Goal: Task Accomplishment & Management: Use online tool/utility

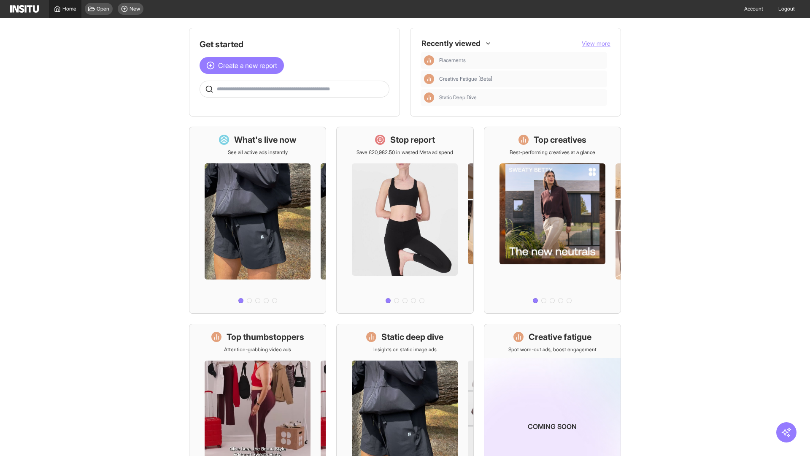
click at [65, 9] on span "Home" at bounding box center [69, 8] width 14 height 7
click at [244, 60] on span "Create a new report" at bounding box center [247, 65] width 59 height 10
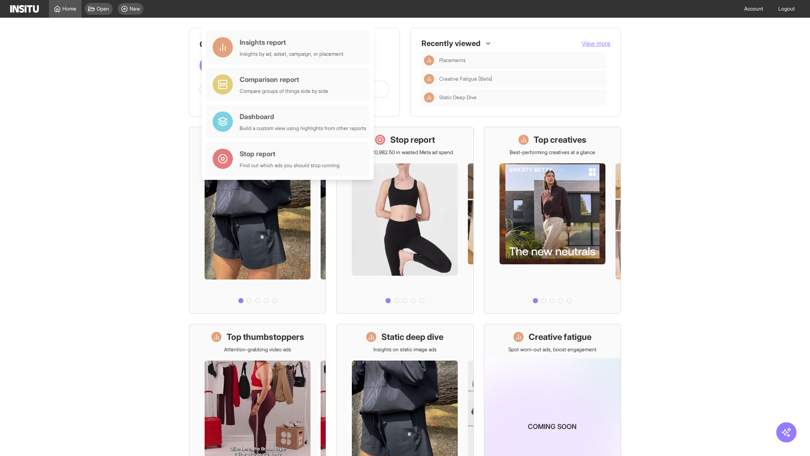
scroll to position [39, 0]
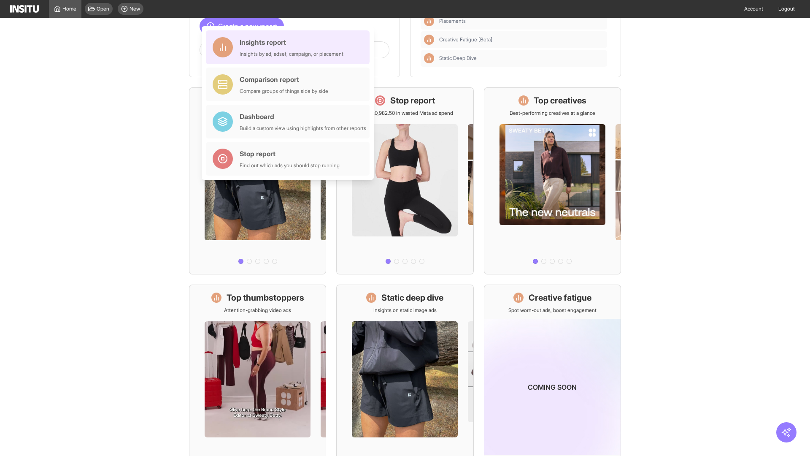
click at [290, 47] on div "Insights report Insights by ad, adset, campaign, or placement" at bounding box center [292, 47] width 104 height 20
